Goal: Task Accomplishment & Management: Use online tool/utility

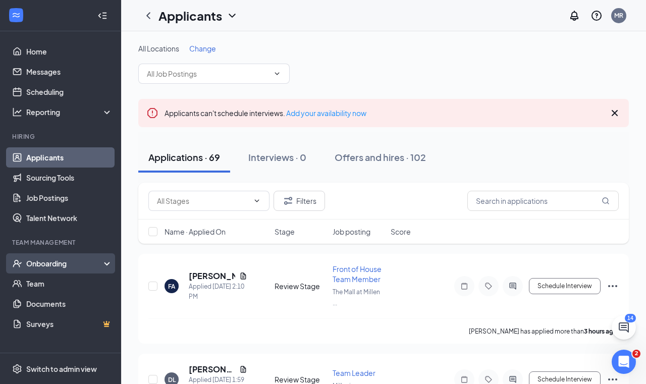
click at [58, 264] on div "Onboarding" at bounding box center [65, 263] width 78 height 10
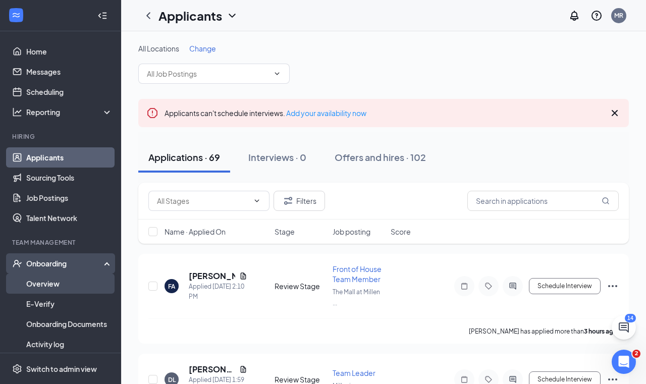
click at [57, 285] on link "Overview" at bounding box center [69, 284] width 86 height 20
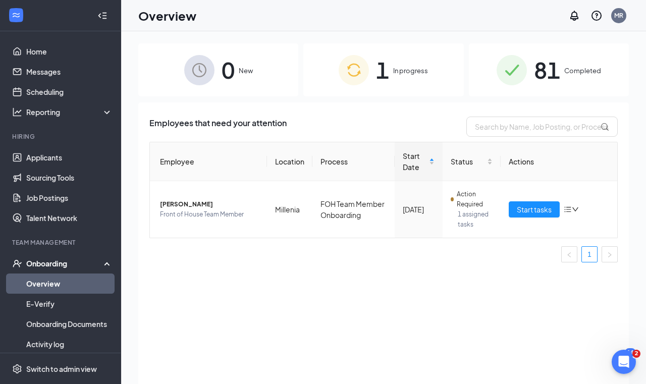
click at [397, 73] on span "In progress" at bounding box center [410, 71] width 35 height 10
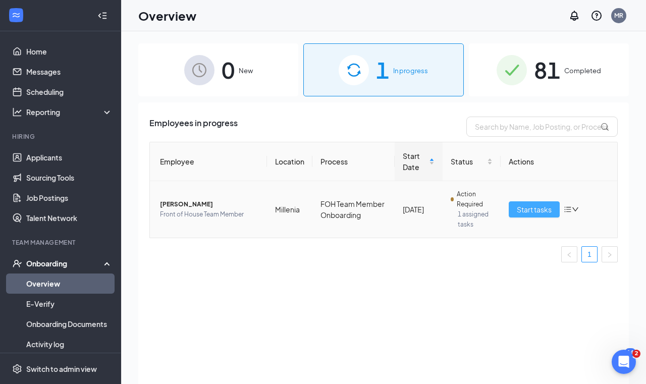
click at [537, 215] on span "Start tasks" at bounding box center [534, 209] width 35 height 11
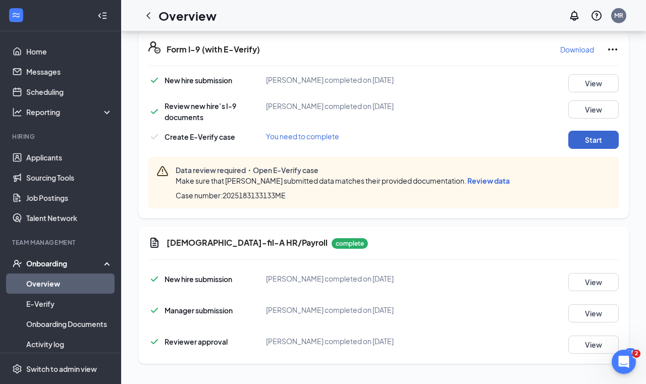
click at [599, 144] on button "Start" at bounding box center [593, 140] width 50 height 18
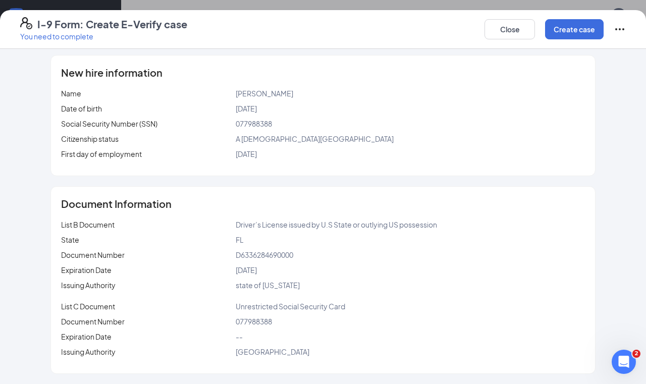
scroll to position [239, 0]
click at [289, 229] on div "Driver’s License issued by U.S State or outlying US possession" at bounding box center [410, 224] width 349 height 11
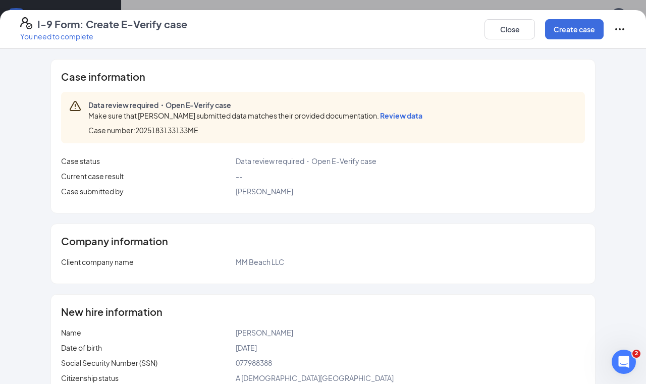
scroll to position [0, 0]
click at [405, 120] on span "Review data" at bounding box center [401, 115] width 42 height 9
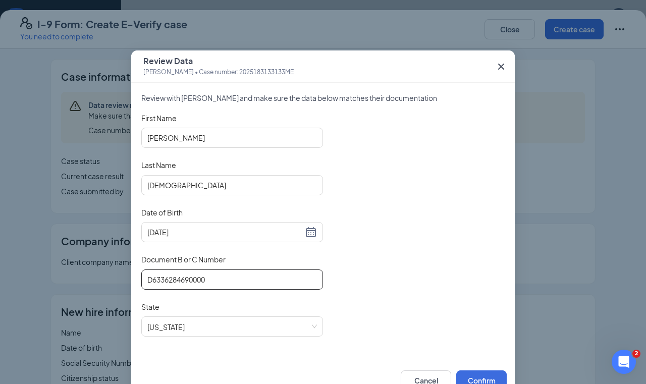
click at [214, 280] on input "D6336284690000" at bounding box center [232, 280] width 182 height 20
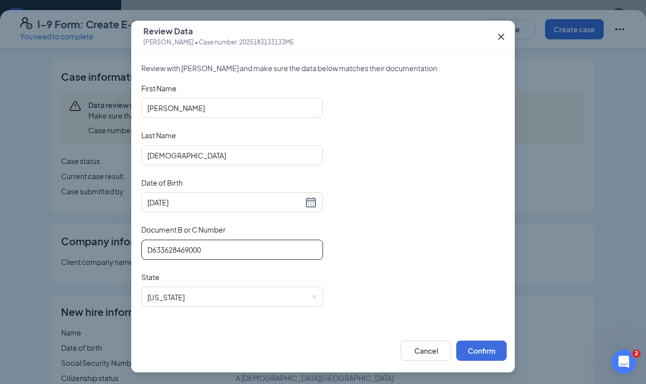
scroll to position [29, 0]
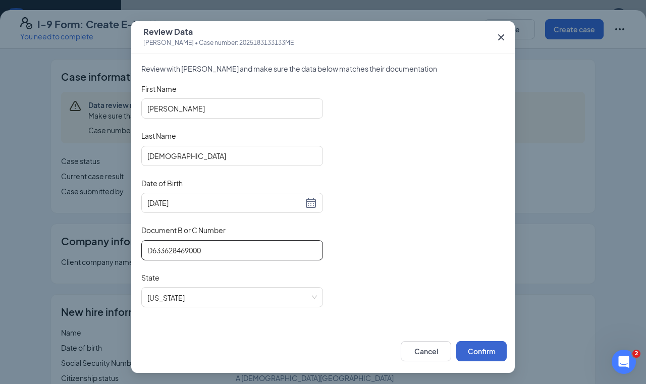
type input "D633628469000"
click at [487, 356] on button "Confirm" at bounding box center [481, 351] width 50 height 20
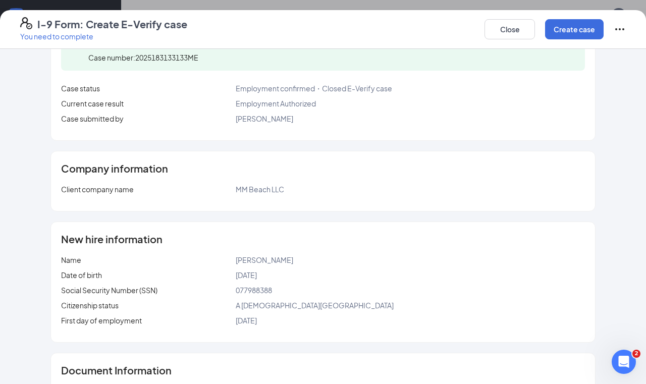
scroll to position [74, 0]
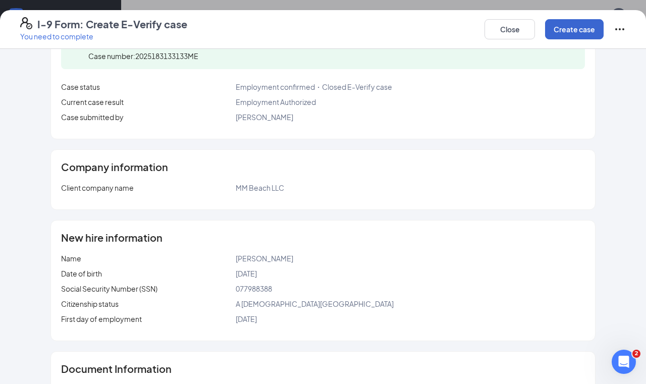
click at [602, 32] on button "Create case" at bounding box center [574, 29] width 59 height 20
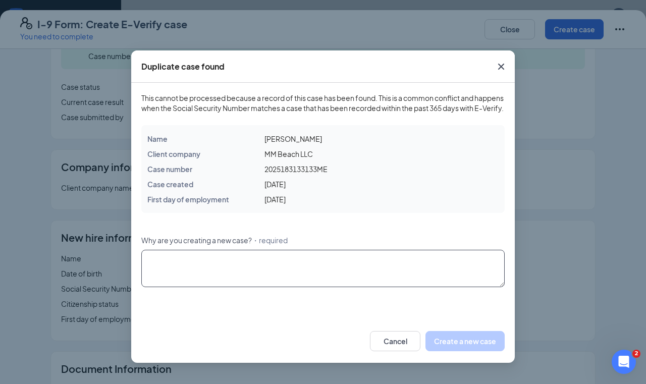
click at [408, 277] on textarea "Why are you creating a new case? ・required" at bounding box center [322, 268] width 363 height 37
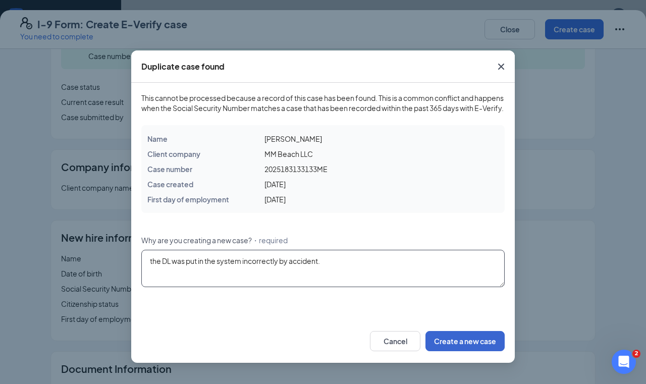
type textarea "the DL was put in the system incorrectly by accident."
click at [493, 351] on button "Create a new case" at bounding box center [465, 341] width 79 height 20
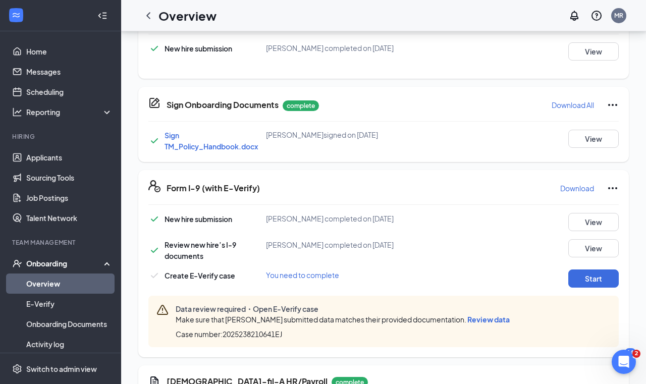
scroll to position [165, 0]
click at [593, 282] on button "Start" at bounding box center [593, 279] width 50 height 18
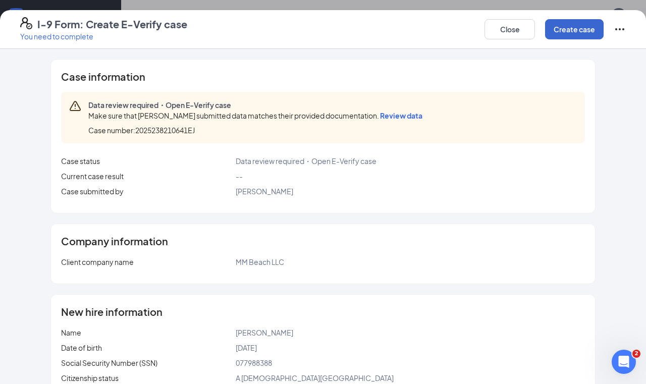
click at [581, 23] on button "Create case" at bounding box center [574, 29] width 59 height 20
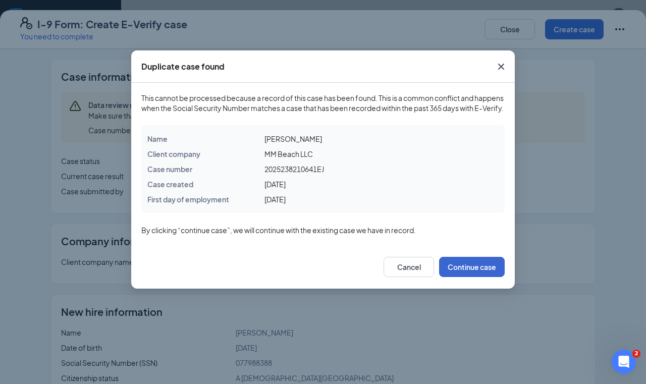
click at [472, 277] on button "Continue case" at bounding box center [472, 267] width 66 height 20
